Goal: Find specific page/section: Find specific page/section

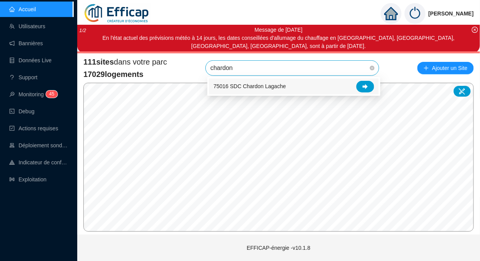
type input "chardon"
click at [45, 29] on link "Utilisateurs" at bounding box center [27, 26] width 36 height 6
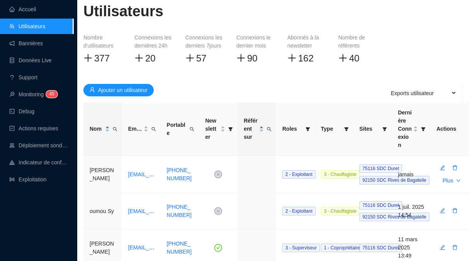
scroll to position [83, 0]
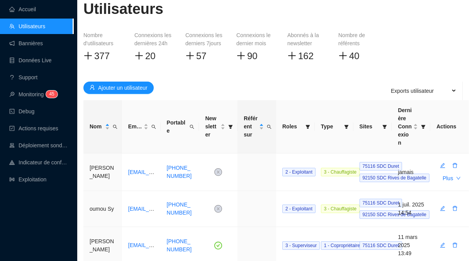
click at [386, 125] on icon "filter" at bounding box center [385, 127] width 4 height 4
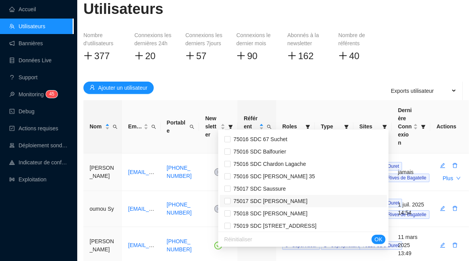
scroll to position [652, 0]
click at [231, 163] on input "checkbox" at bounding box center [227, 164] width 6 height 6
checkbox input "true"
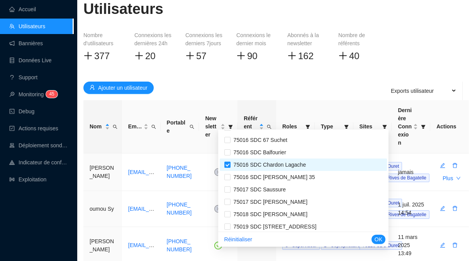
click at [375, 237] on button "OK" at bounding box center [378, 238] width 14 height 9
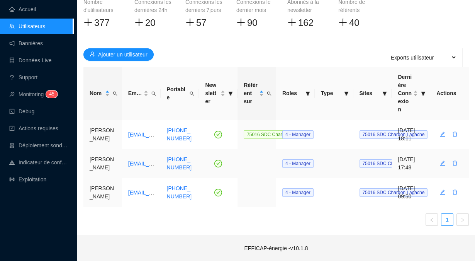
scroll to position [124, 0]
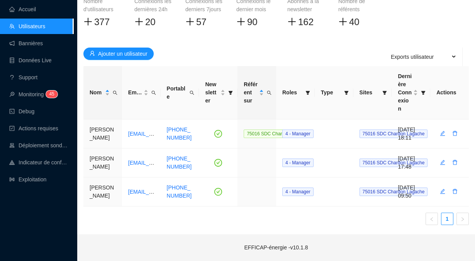
click at [28, 12] on link "Accueil" at bounding box center [22, 9] width 27 height 6
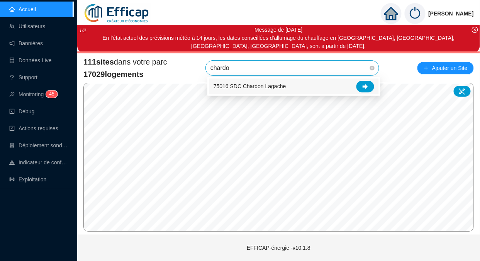
type input "chardon"
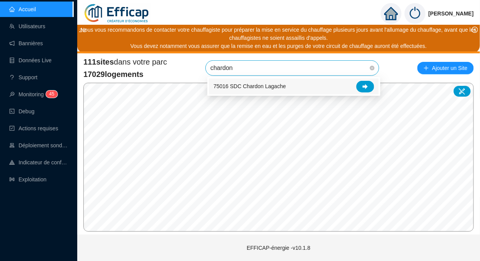
click at [362, 83] on div at bounding box center [365, 87] width 18 height 12
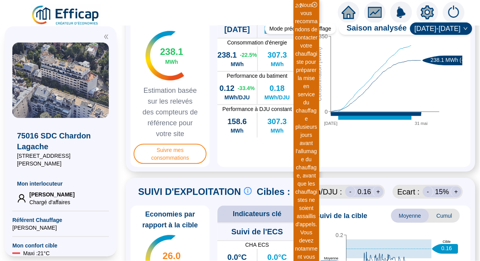
scroll to position [266, 0]
